Goal: Task Accomplishment & Management: Use online tool/utility

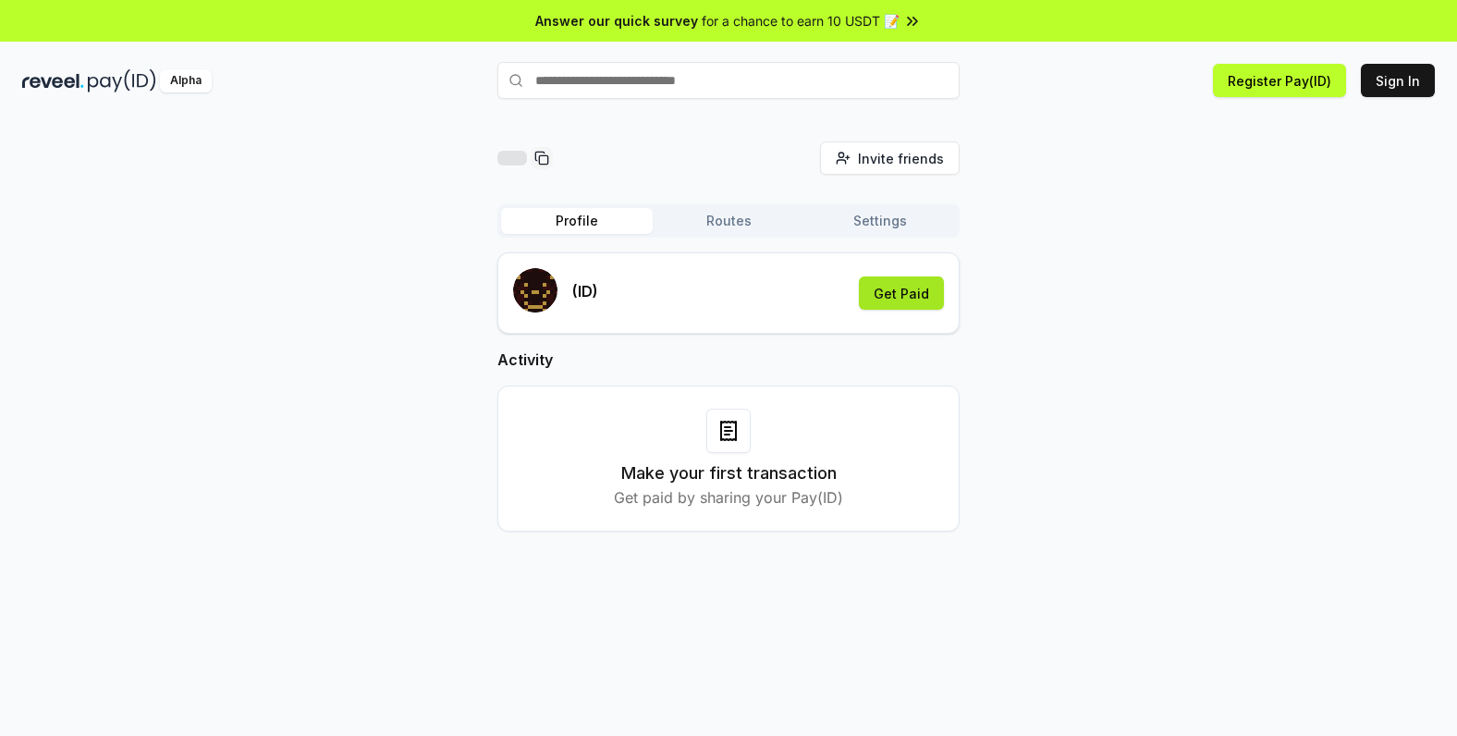
click at [909, 300] on button "Get Paid" at bounding box center [901, 292] width 85 height 33
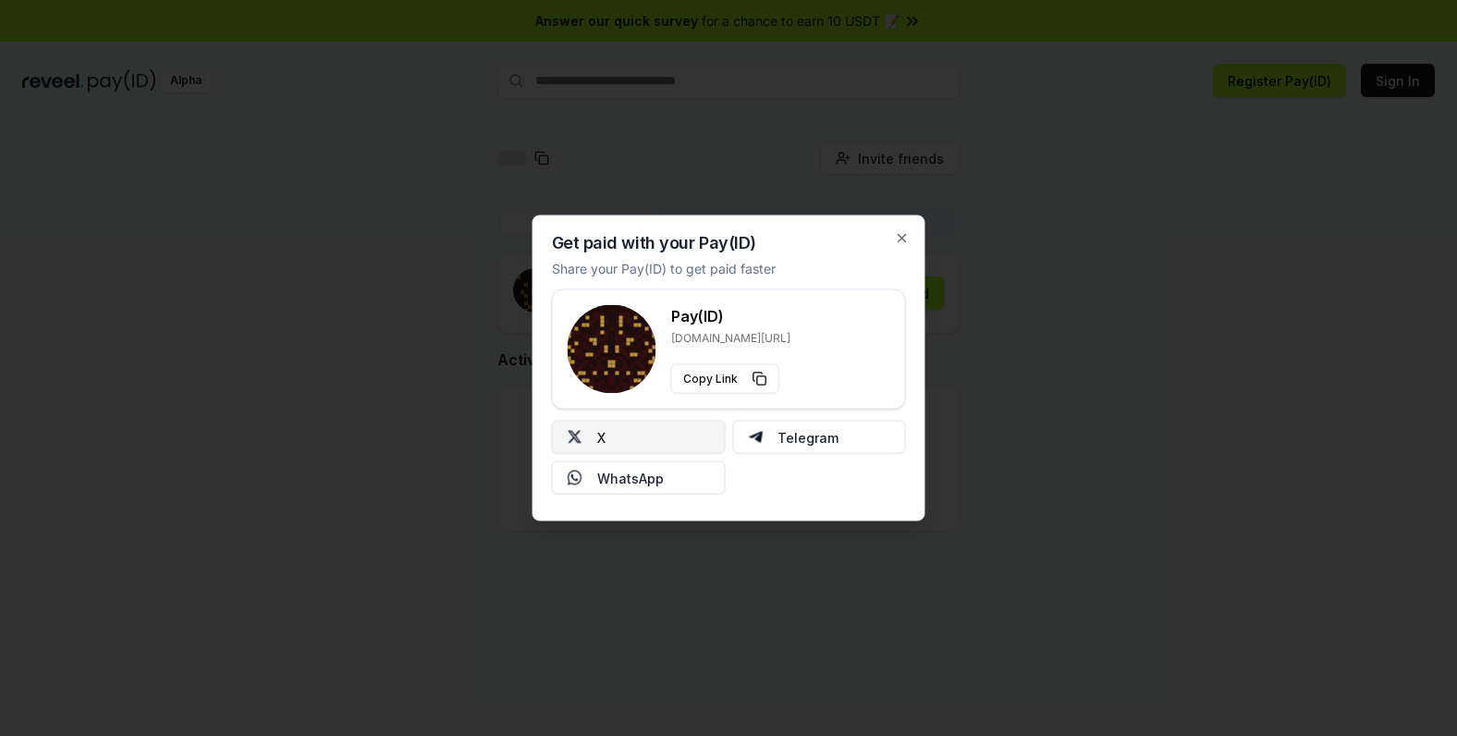
click at [668, 434] on button "X" at bounding box center [639, 437] width 174 height 33
click at [907, 237] on div "Get paid with your Pay(ID) Share your Pay(ID) to get paid faster Pay(ID) [DOMAI…" at bounding box center [728, 368] width 393 height 306
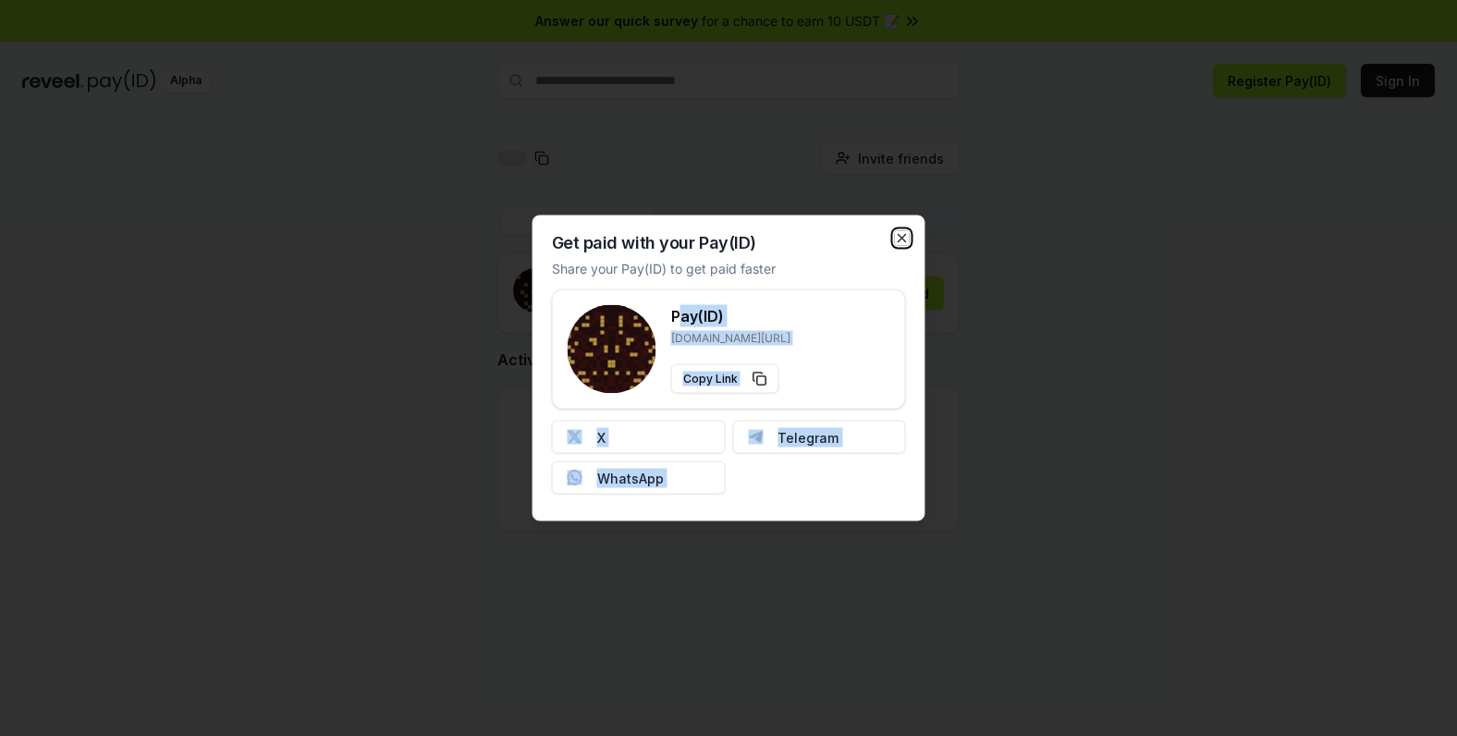
click at [903, 238] on icon "button" at bounding box center [902, 238] width 15 height 15
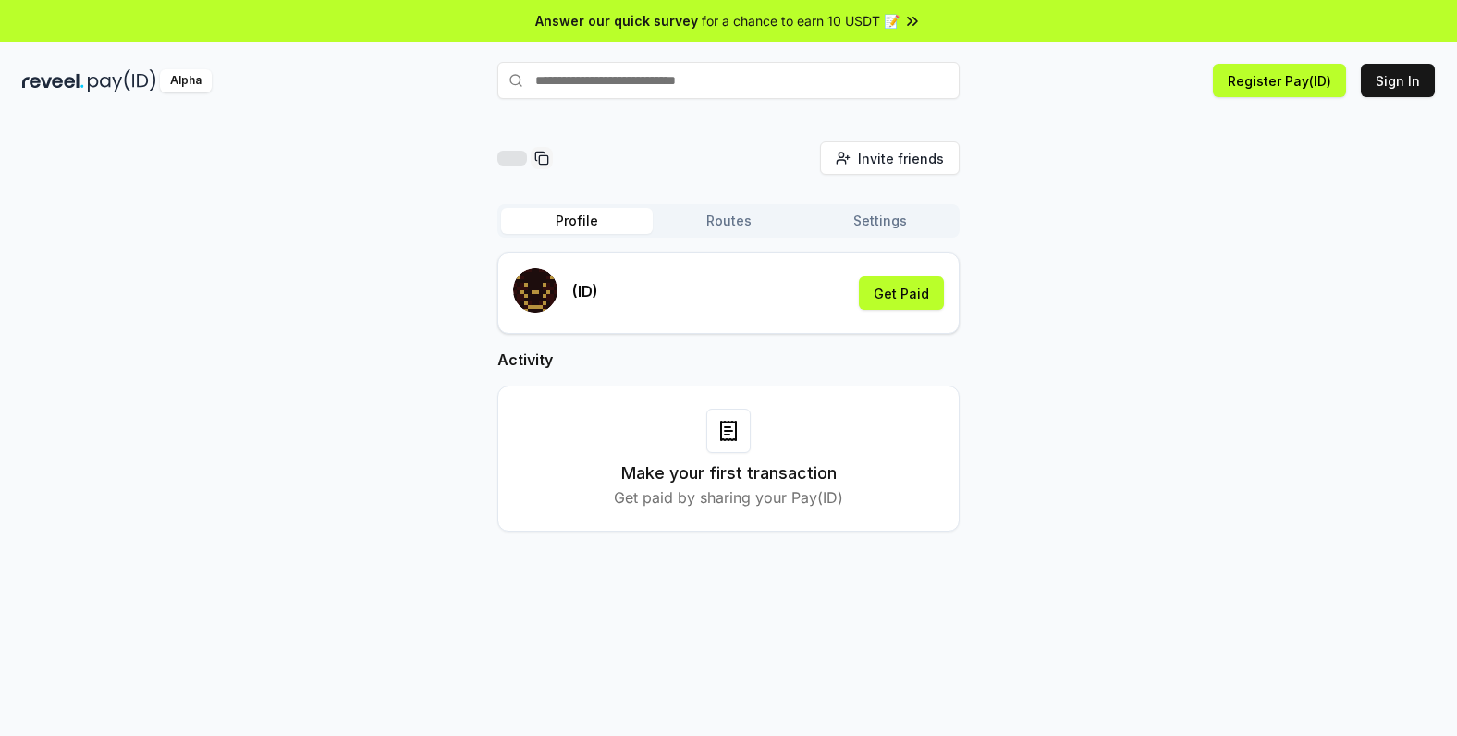
click at [1169, 213] on div "Invite friends Invite Profile Routes Settings (ID) Get Paid Activity Make your …" at bounding box center [728, 351] width 1412 height 420
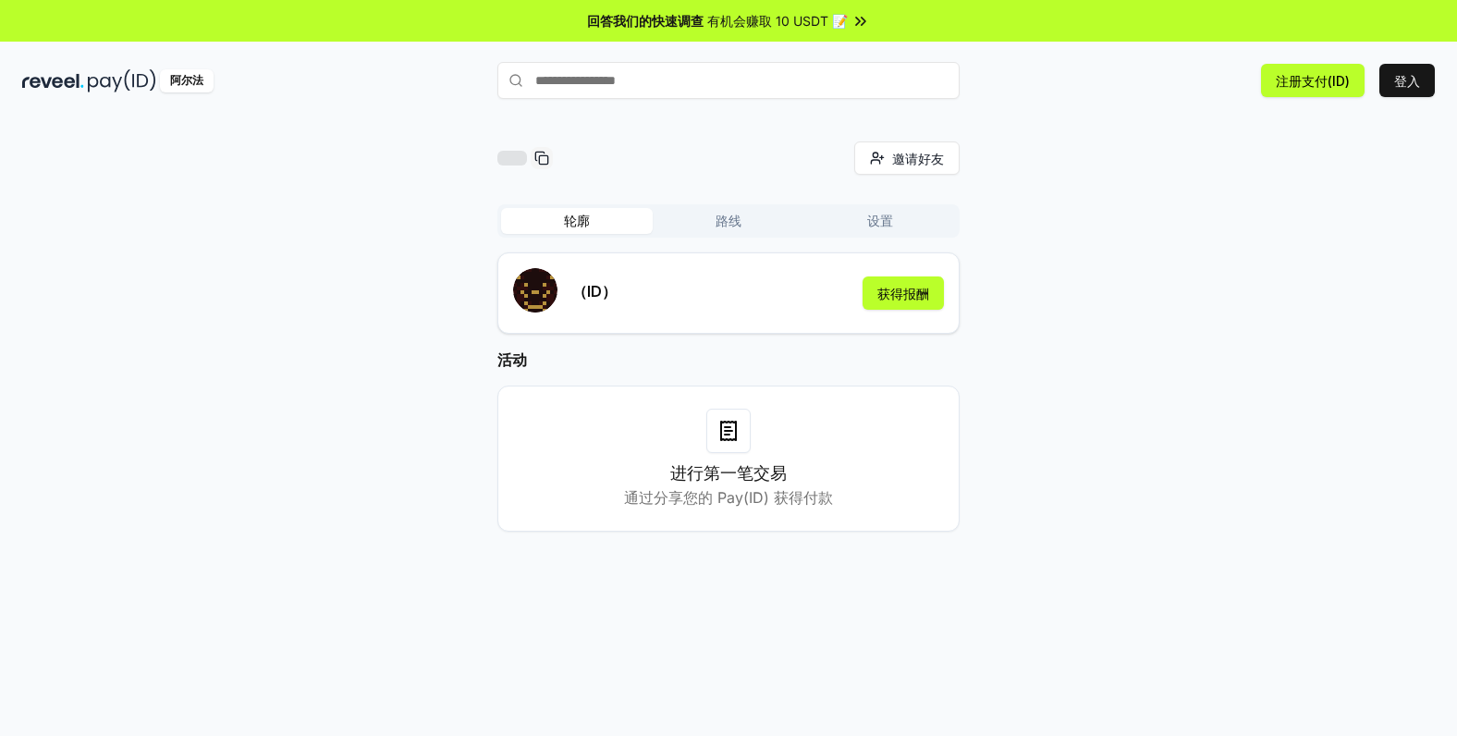
click at [587, 85] on input "text" at bounding box center [728, 80] width 462 height 37
click at [1112, 169] on div "邀请好友 邀请 轮廓 路线 设置 （ID） 获得报酬 活动 进行第一笔交易 通过分享您的 Pay(ID) 获得付款" at bounding box center [728, 351] width 1412 height 420
drag, startPoint x: 648, startPoint y: 499, endPoint x: 834, endPoint y: 497, distance: 185.8
click at [834, 497] on div "进行第一笔交易 通过分享您的 Pay(ID) 获得付款" at bounding box center [728, 459] width 416 height 100
click at [897, 445] on div "进行第一笔交易 通过分享您的 Pay(ID) 获得付款" at bounding box center [728, 459] width 416 height 100
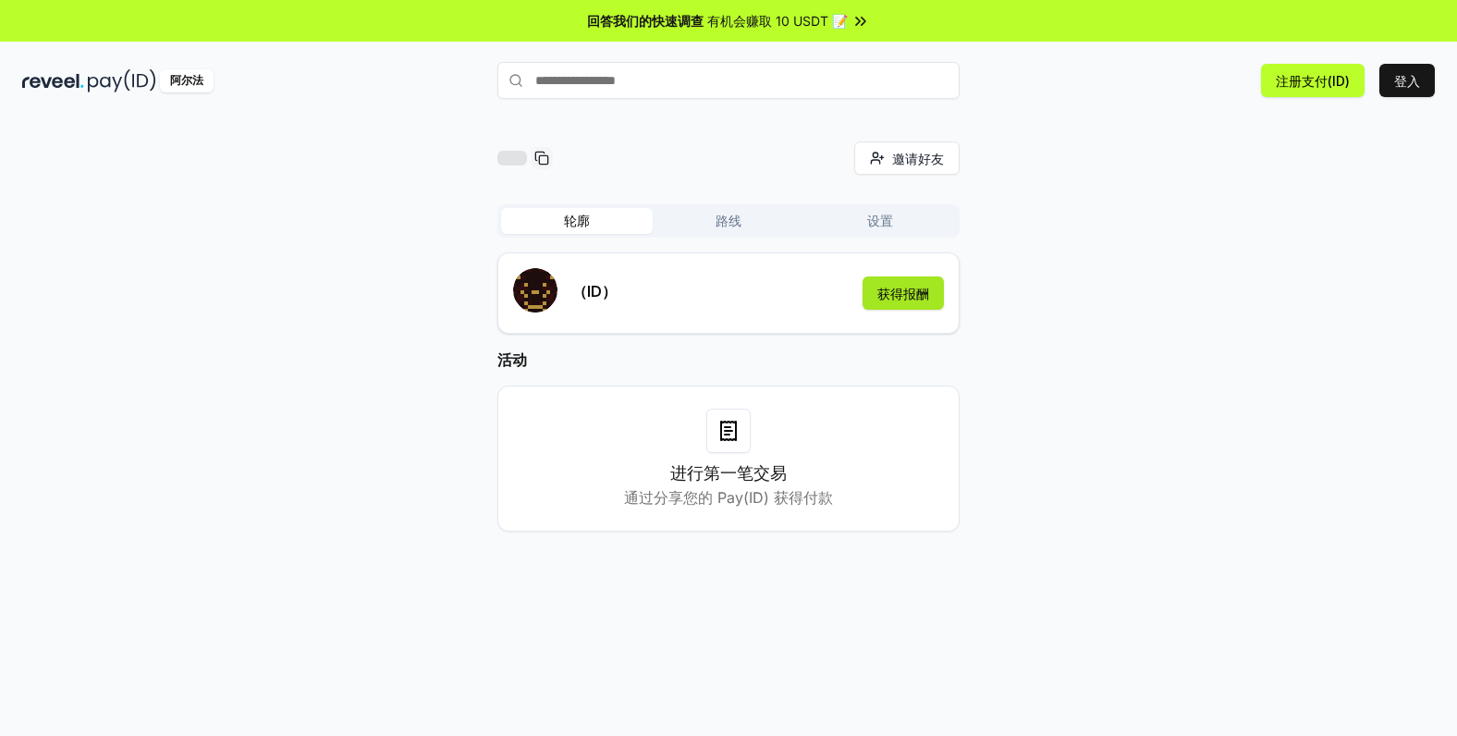
click at [910, 295] on font "获得报酬" at bounding box center [903, 294] width 52 height 16
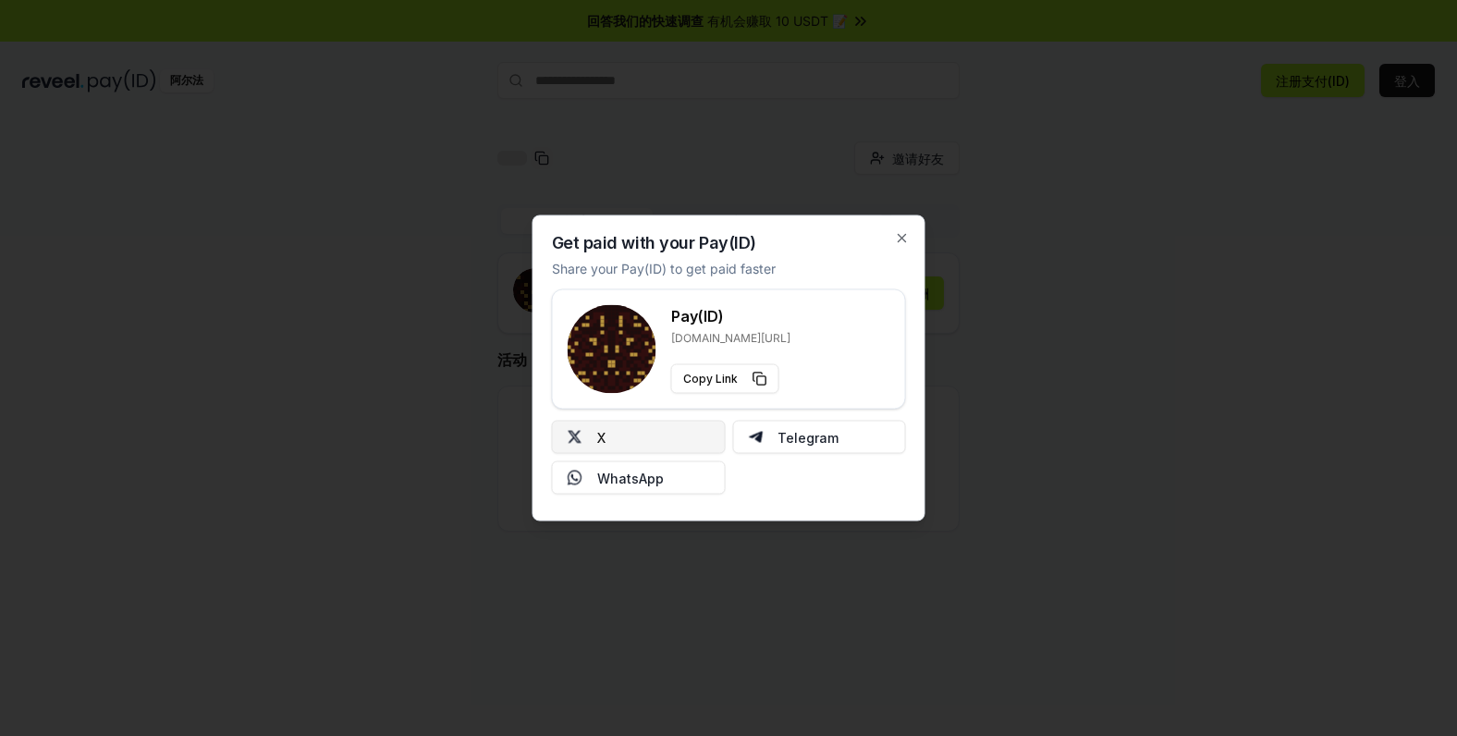
click at [670, 440] on button "X" at bounding box center [639, 437] width 174 height 33
